Goal: Task Accomplishment & Management: Manage account settings

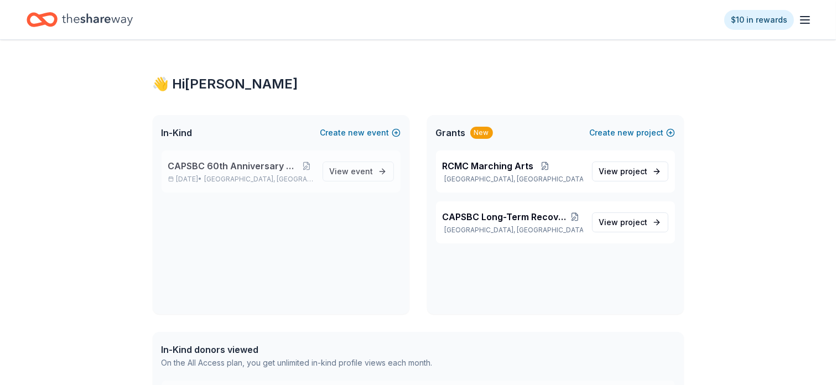
click at [256, 165] on span "CAPSBC 60th Anniversary Gala & Silent Auction" at bounding box center [234, 165] width 132 height 13
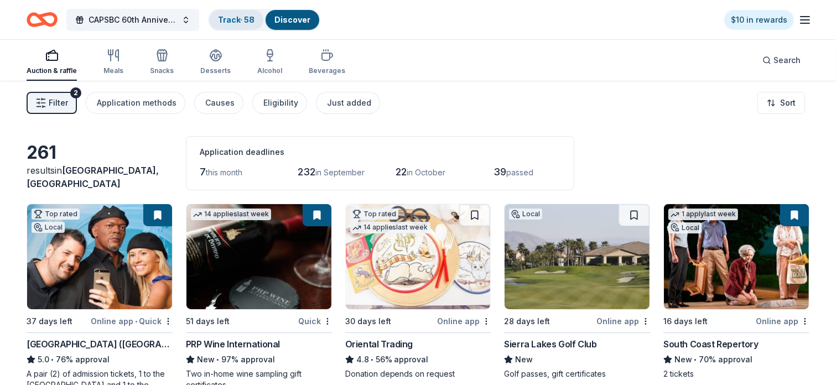
click at [234, 17] on link "Track · 58" at bounding box center [236, 19] width 37 height 9
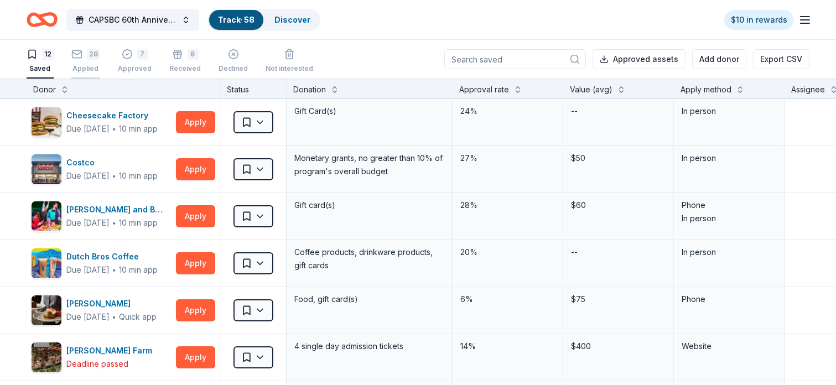
click at [84, 66] on div "Applied" at bounding box center [85, 68] width 29 height 9
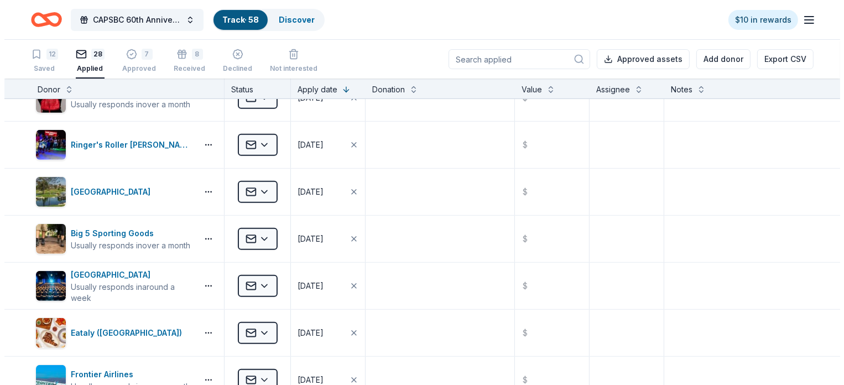
scroll to position [640, 0]
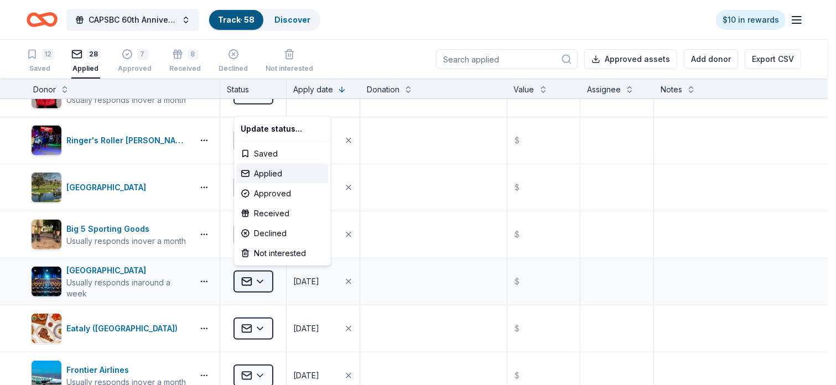
click at [255, 278] on html "CAPSBC 60th Anniversary Gala & Silent Auction Track · 58 Discover $10 in reward…" at bounding box center [418, 192] width 836 height 385
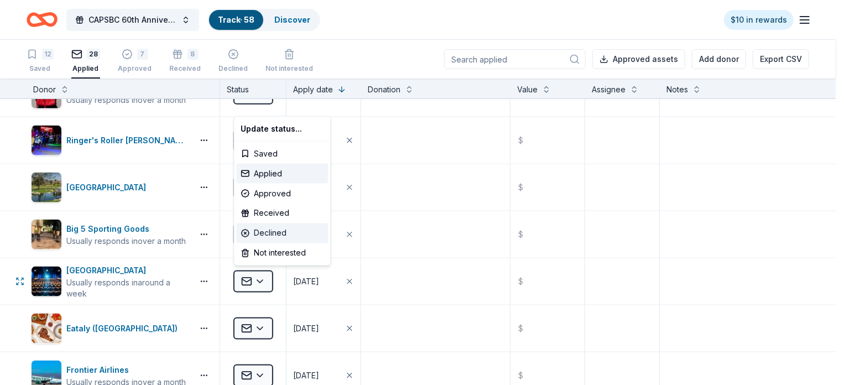
click at [271, 237] on div "Declined" at bounding box center [282, 234] width 92 height 20
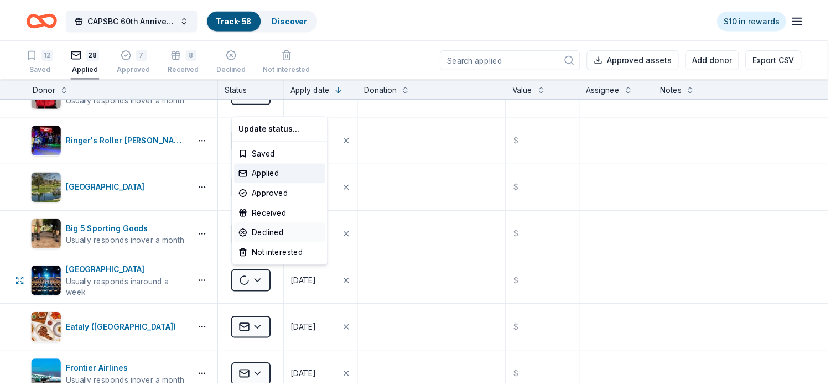
scroll to position [547, 0]
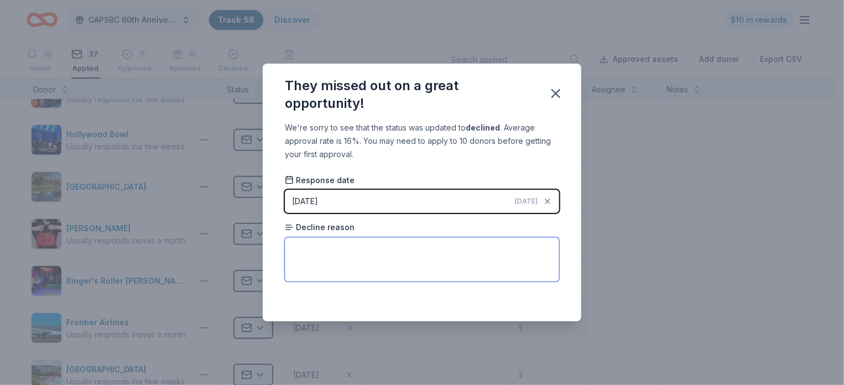
click at [298, 251] on textarea at bounding box center [422, 259] width 274 height 44
type textarea "none"
click at [558, 100] on icon "button" at bounding box center [555, 93] width 15 height 15
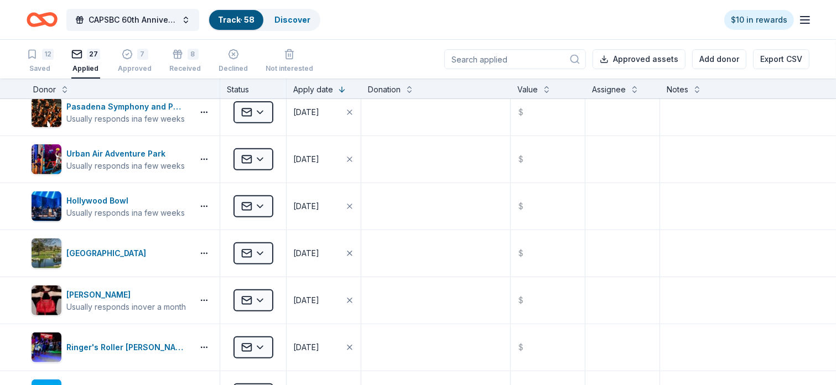
scroll to position [483, 0]
